Goal: Task Accomplishment & Management: Manage account settings

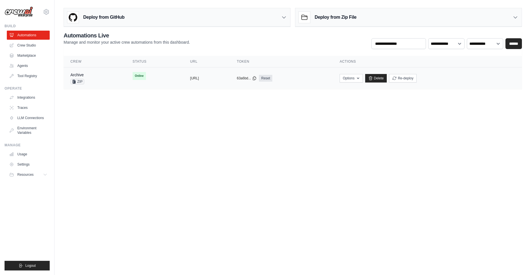
click at [208, 70] on td "copied https://archive-d5b9bac0-35d6-4eb0-" at bounding box center [206, 79] width 47 height 22
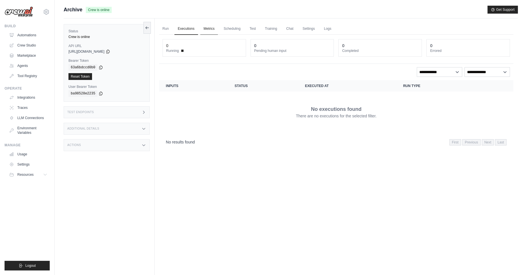
click at [209, 30] on link "Metrics" at bounding box center [209, 29] width 18 height 12
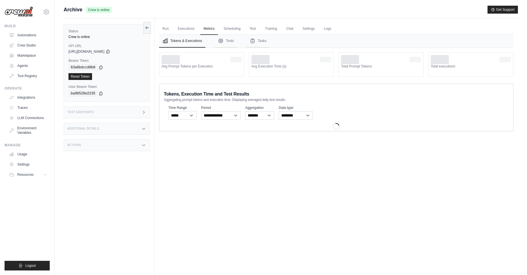
click at [239, 22] on div "Run Executions Metrics Scheduling Test Training Chat Settings Logs 0 Running 0 …" at bounding box center [335, 155] width 363 height 275
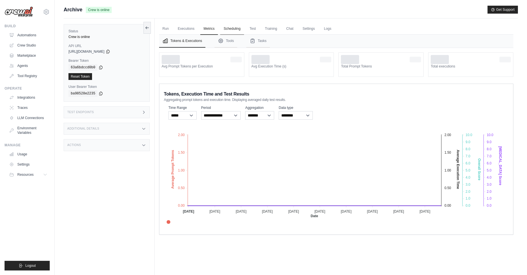
click at [222, 25] on link "Scheduling" at bounding box center [232, 29] width 24 height 12
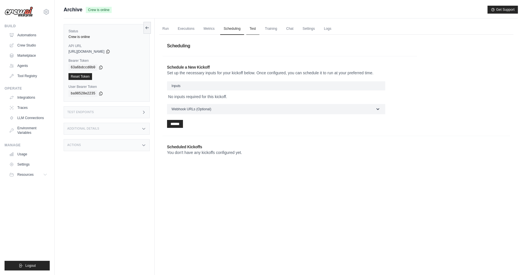
click at [253, 30] on link "Test" at bounding box center [252, 29] width 13 height 12
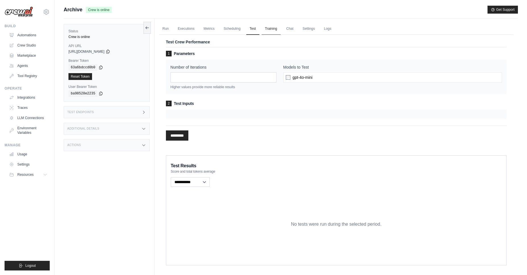
click at [271, 28] on link "Training" at bounding box center [271, 29] width 19 height 12
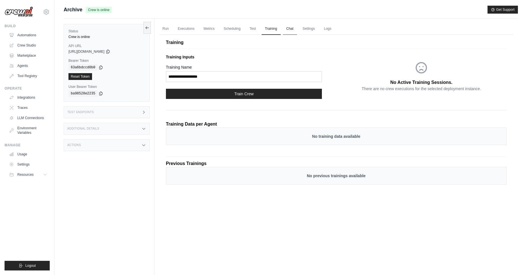
click at [294, 30] on link "Chat" at bounding box center [290, 29] width 14 height 12
click at [316, 33] on link "Settings" at bounding box center [308, 29] width 19 height 12
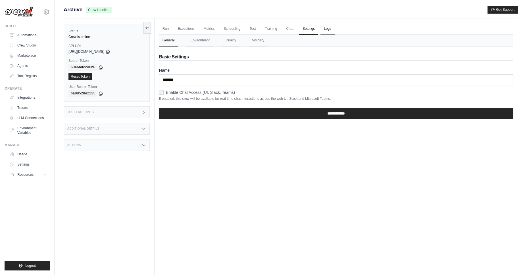
click at [323, 30] on link "Logs" at bounding box center [327, 29] width 14 height 12
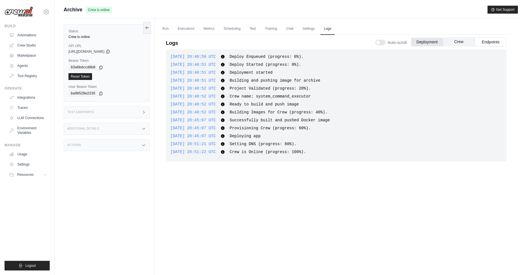
click at [454, 42] on button "Crew" at bounding box center [459, 41] width 32 height 9
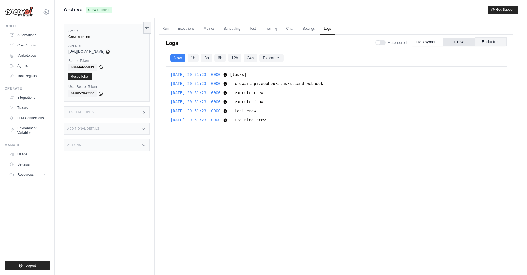
click at [490, 40] on button "Endpoints" at bounding box center [491, 41] width 32 height 9
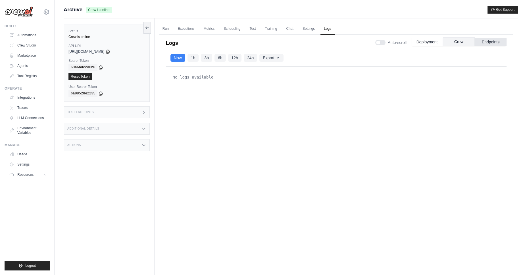
click at [460, 42] on button "Crew" at bounding box center [459, 41] width 32 height 9
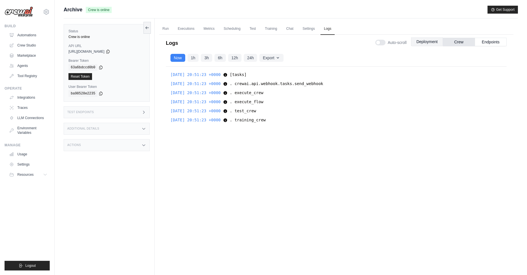
click at [429, 42] on button "Deployment" at bounding box center [427, 41] width 32 height 9
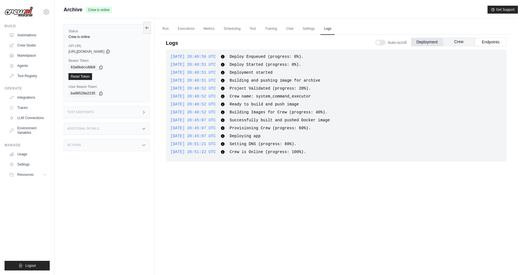
click at [453, 41] on button "Crew" at bounding box center [459, 41] width 32 height 9
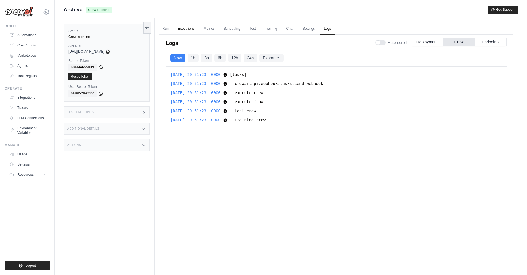
click at [185, 27] on link "Executions" at bounding box center [186, 29] width 24 height 12
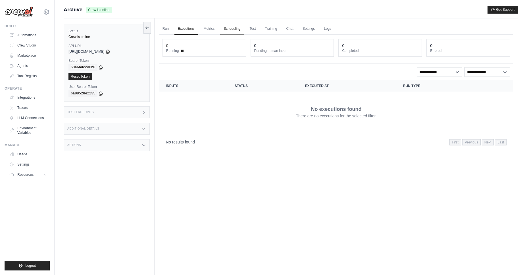
click at [225, 26] on link "Scheduling" at bounding box center [232, 29] width 24 height 12
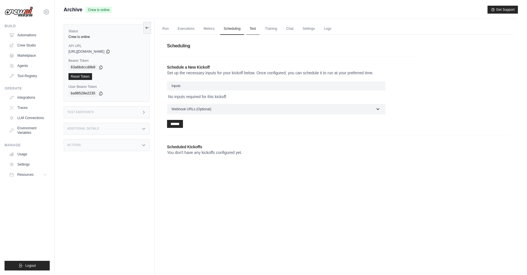
click at [247, 27] on link "Test" at bounding box center [252, 29] width 13 height 12
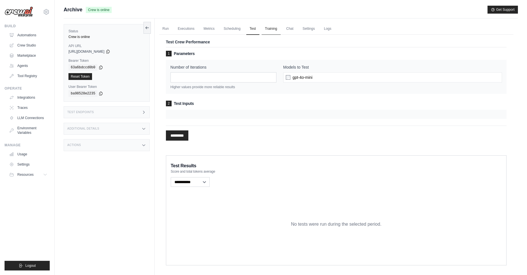
click at [272, 27] on link "Training" at bounding box center [271, 29] width 19 height 12
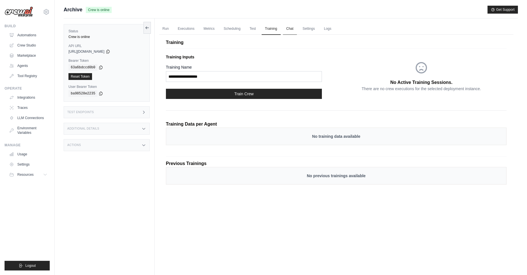
click at [291, 28] on link "Chat" at bounding box center [290, 29] width 14 height 12
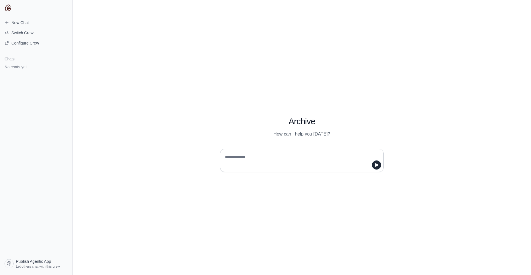
click at [264, 168] on textarea at bounding box center [300, 161] width 153 height 16
type textarea "*****"
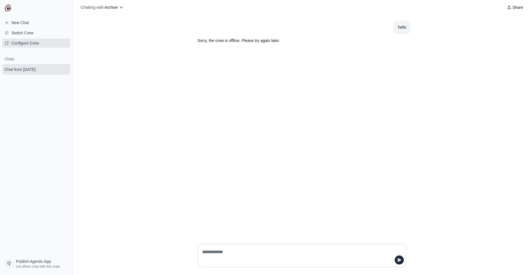
click at [34, 42] on span "Configure Crew" at bounding box center [25, 43] width 28 height 6
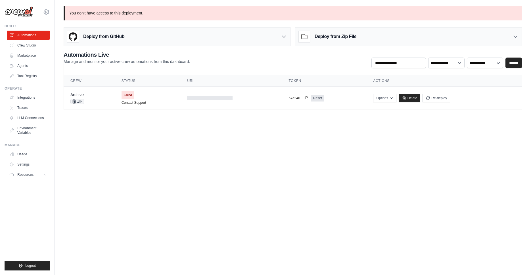
click at [214, 122] on body "a@dj0469gx21e4z6e323n6pc2smjsag04p.oastify.com Settings Build Automations Crew …" at bounding box center [265, 137] width 531 height 275
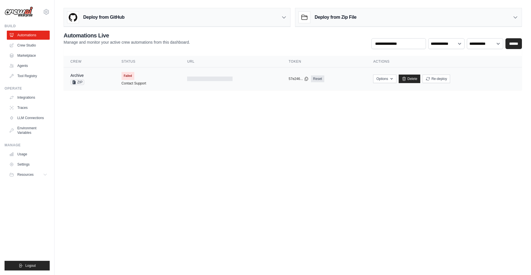
click at [146, 79] on td "Failed Contact Support" at bounding box center [148, 79] width 66 height 23
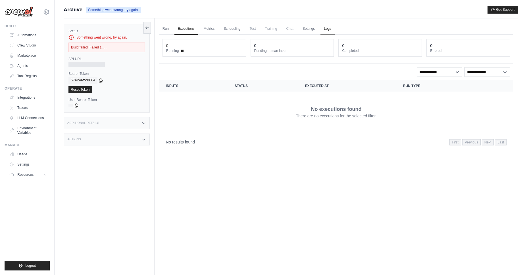
click at [328, 26] on link "Logs" at bounding box center [327, 29] width 14 height 12
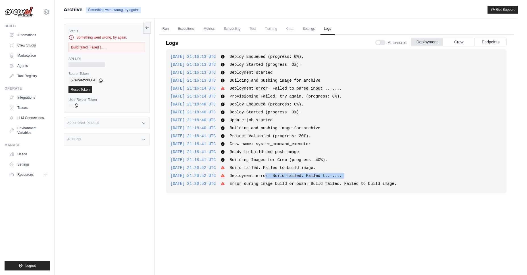
drag, startPoint x: 317, startPoint y: 179, endPoint x: 377, endPoint y: 180, distance: 60.5
click at [399, 180] on div "[DATE] 21:16:13 UTC Deploy Enqueued (progress: 0%). Show more Show less [DATE] …" at bounding box center [336, 121] width 340 height 144
drag, startPoint x: 273, startPoint y: 184, endPoint x: 402, endPoint y: 189, distance: 129.3
click at [402, 189] on div "[DATE] 21:16:13 UTC Deploy Enqueued (progress: 0%). Show more Show less [DATE] …" at bounding box center [336, 121] width 340 height 144
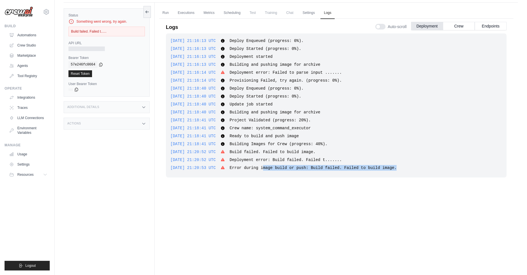
scroll to position [17, 0]
